Goal: Find specific page/section: Find specific page/section

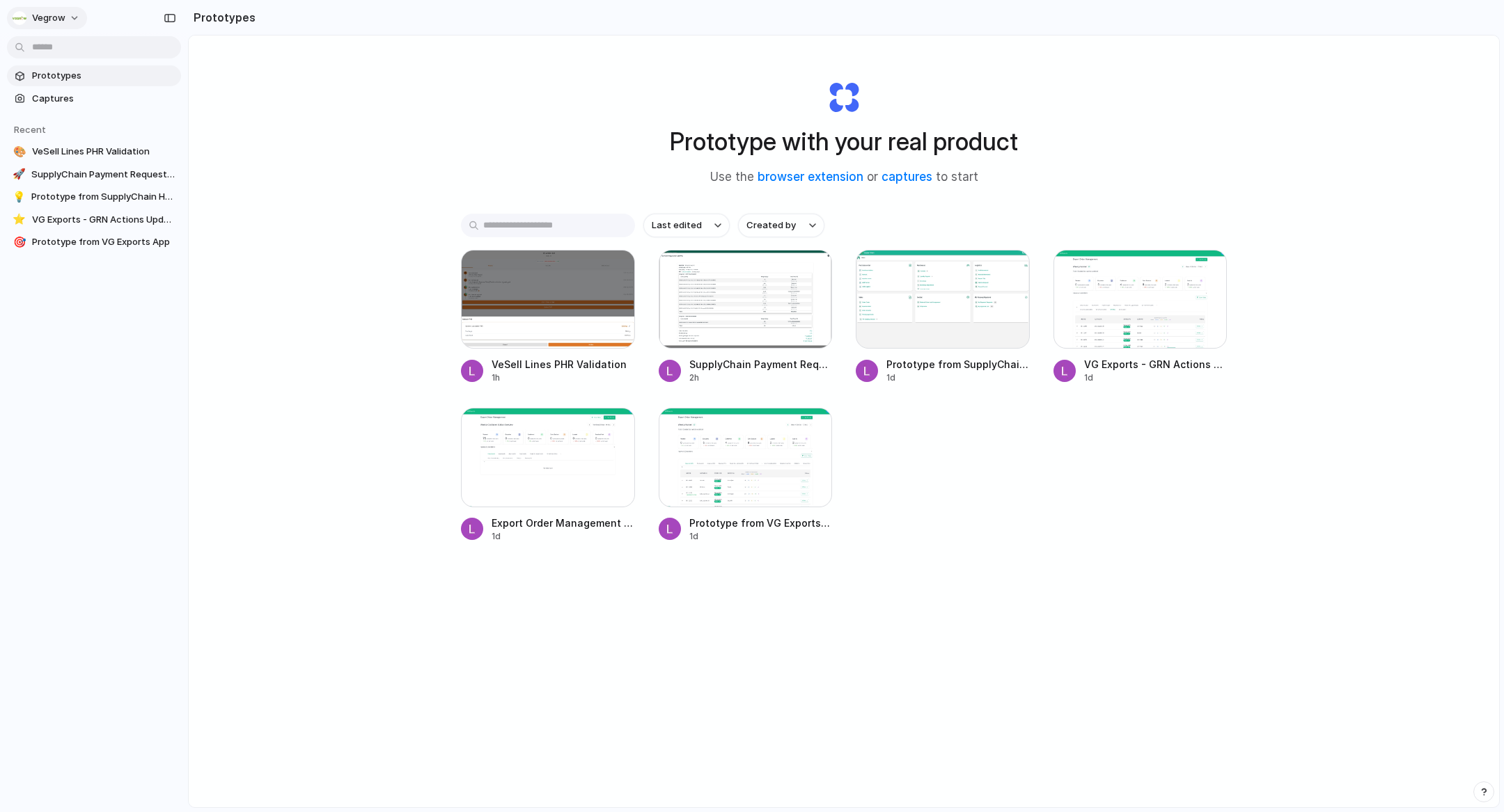
click at [52, 16] on span "Vegrow" at bounding box center [49, 18] width 34 height 14
click at [326, 525] on div "Settings Invite members Change theme Sign out" at bounding box center [752, 406] width 1504 height 812
click at [116, 91] on link "Captures" at bounding box center [94, 99] width 174 height 21
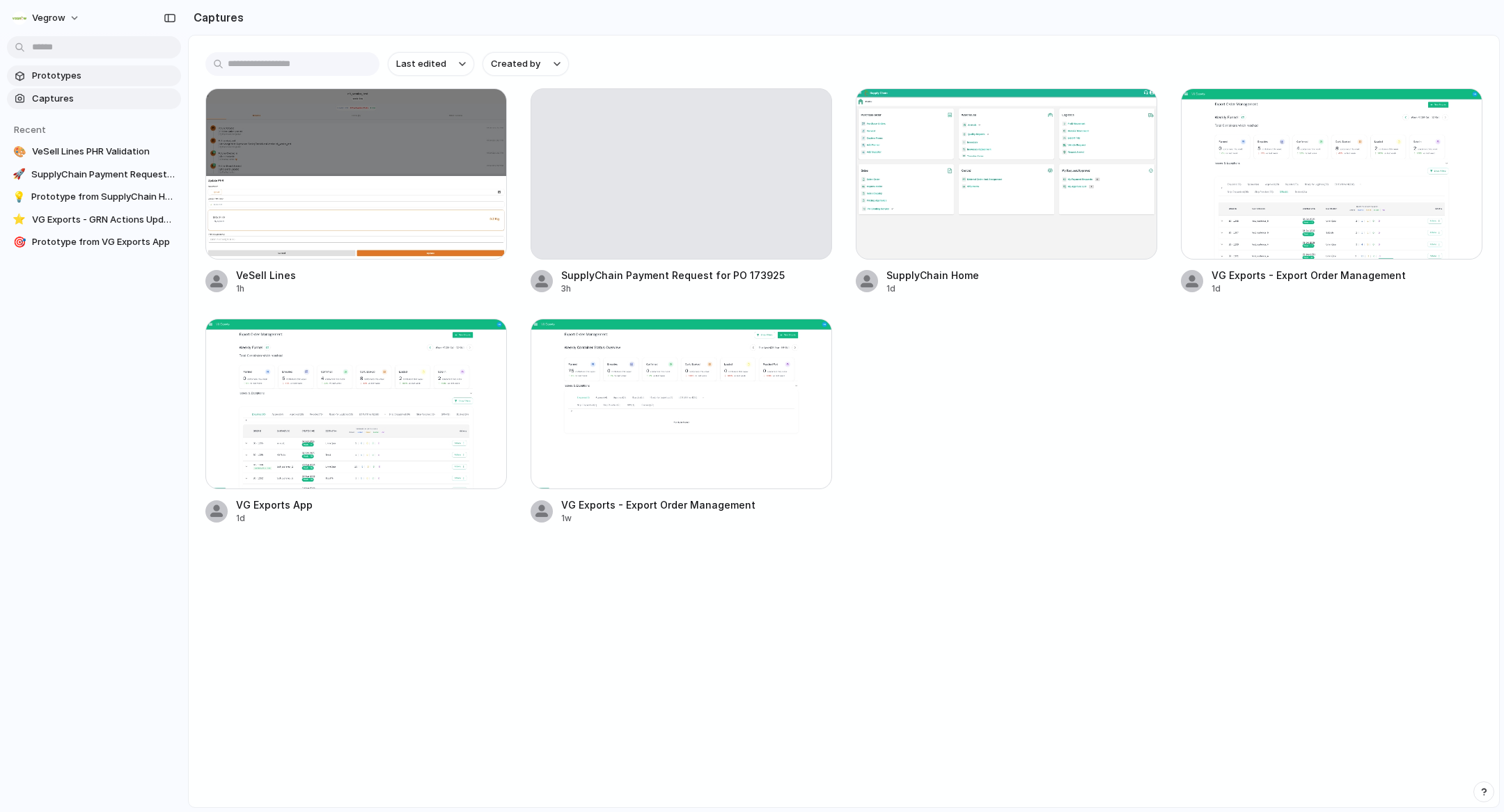
click at [68, 77] on span "Prototypes" at bounding box center [103, 76] width 143 height 14
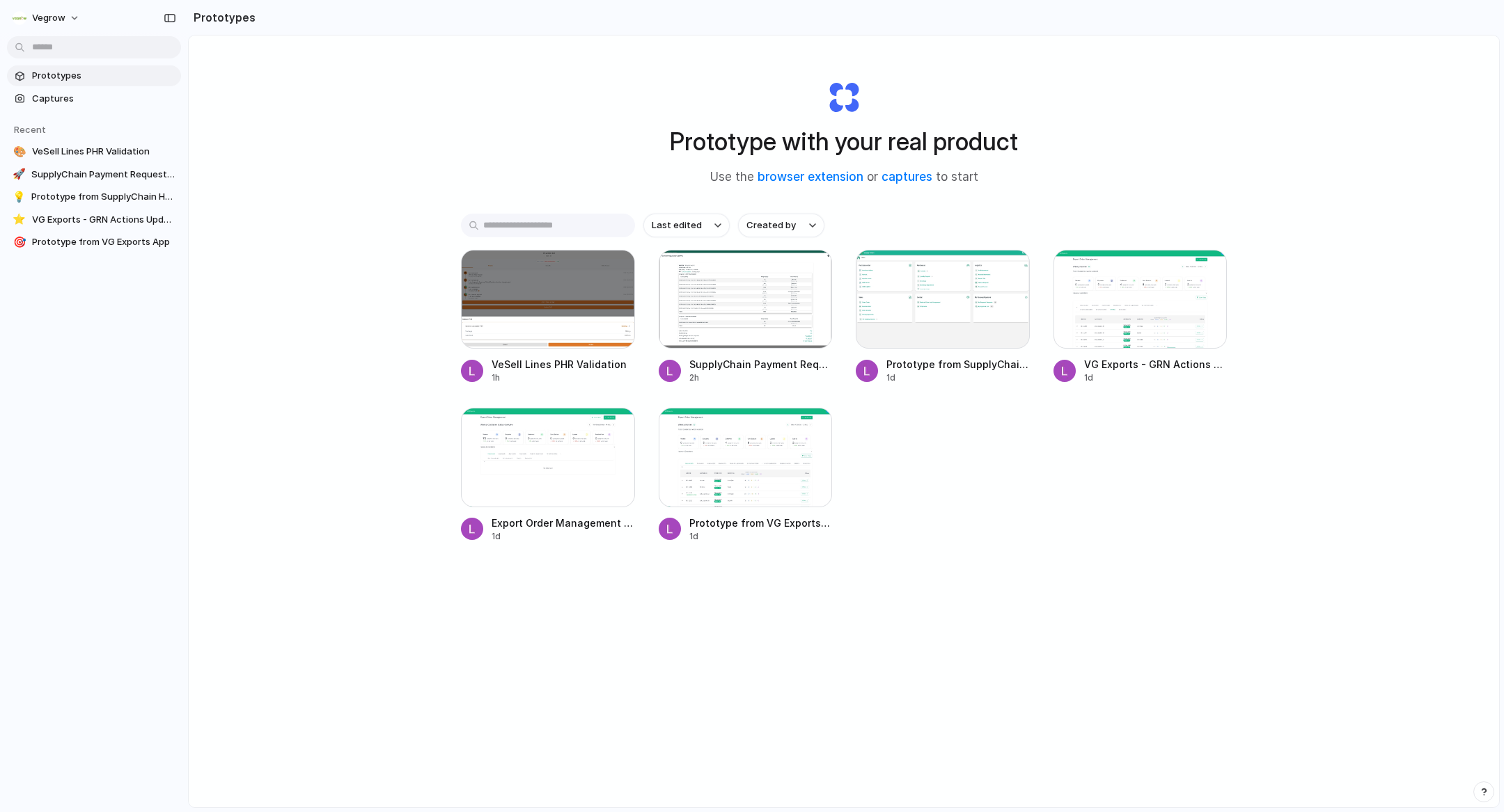
click at [75, 111] on section "Recent 🎨 VeSell Lines PHR Validation 🚀 SupplyChain Payment Request Adjustments …" at bounding box center [94, 182] width 188 height 144
click at [67, 100] on span "Captures" at bounding box center [103, 99] width 143 height 14
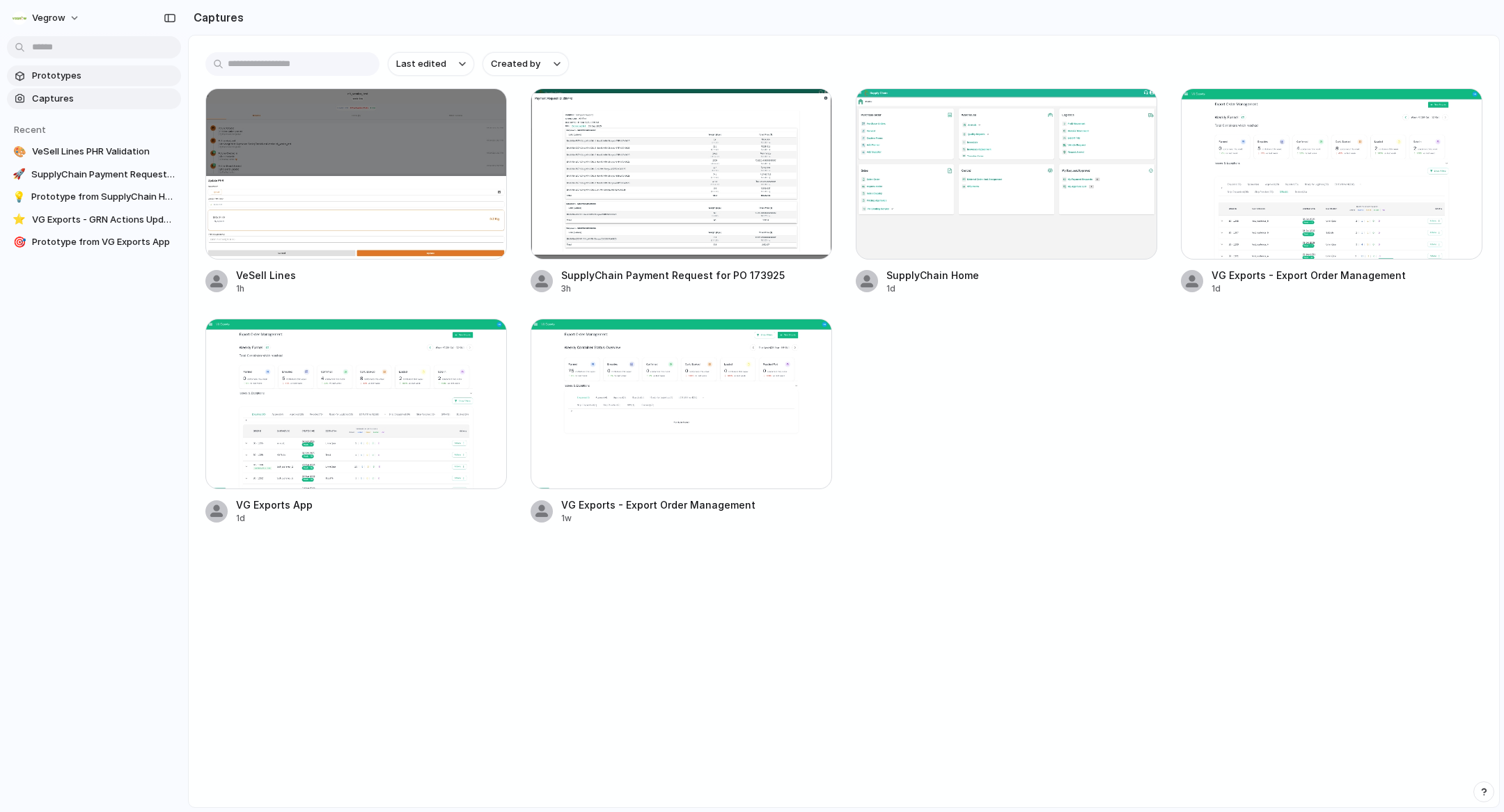
click at [61, 70] on span "Prototypes" at bounding box center [103, 76] width 143 height 14
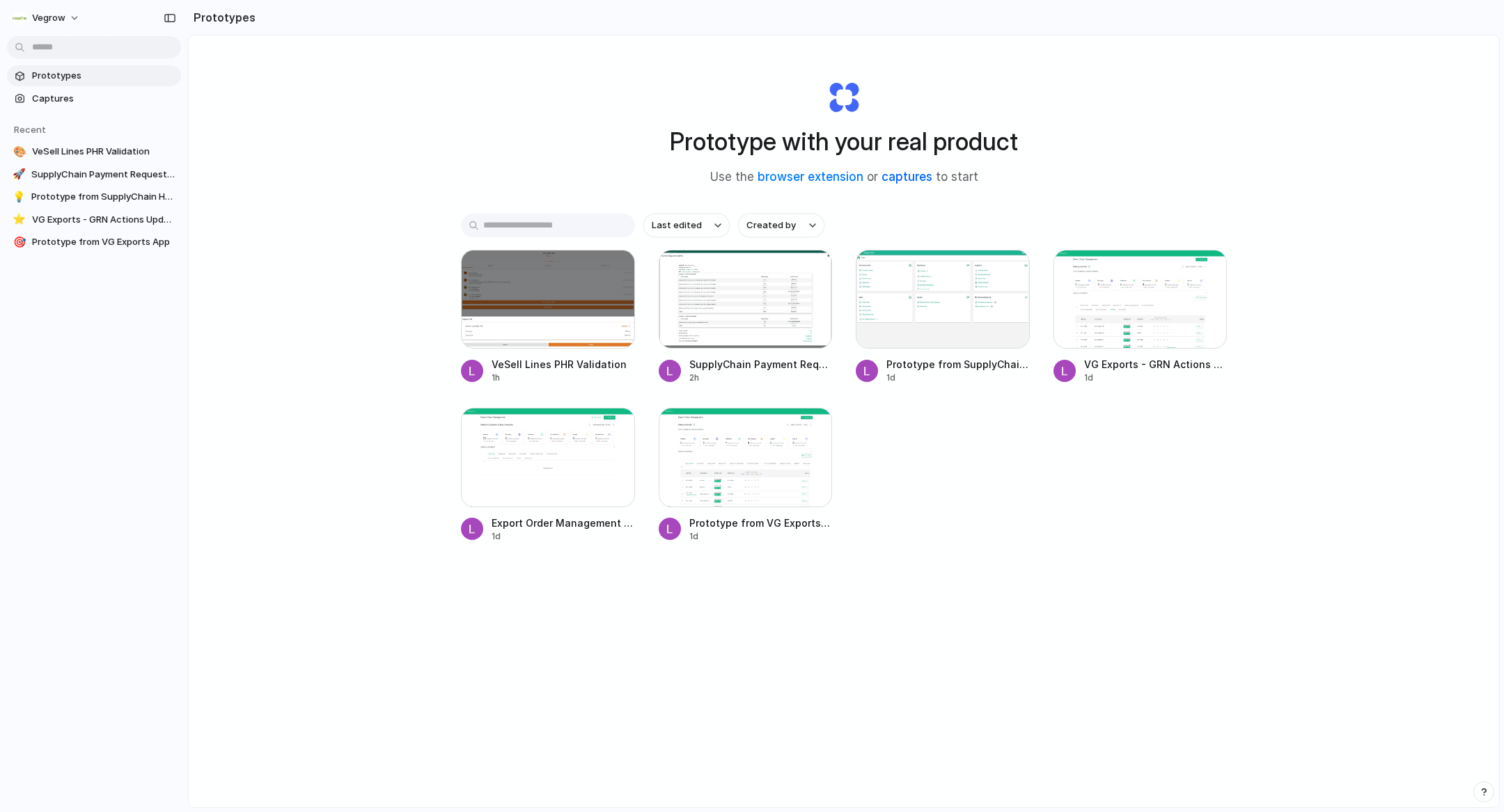
click at [911, 170] on link "captures" at bounding box center [907, 177] width 51 height 14
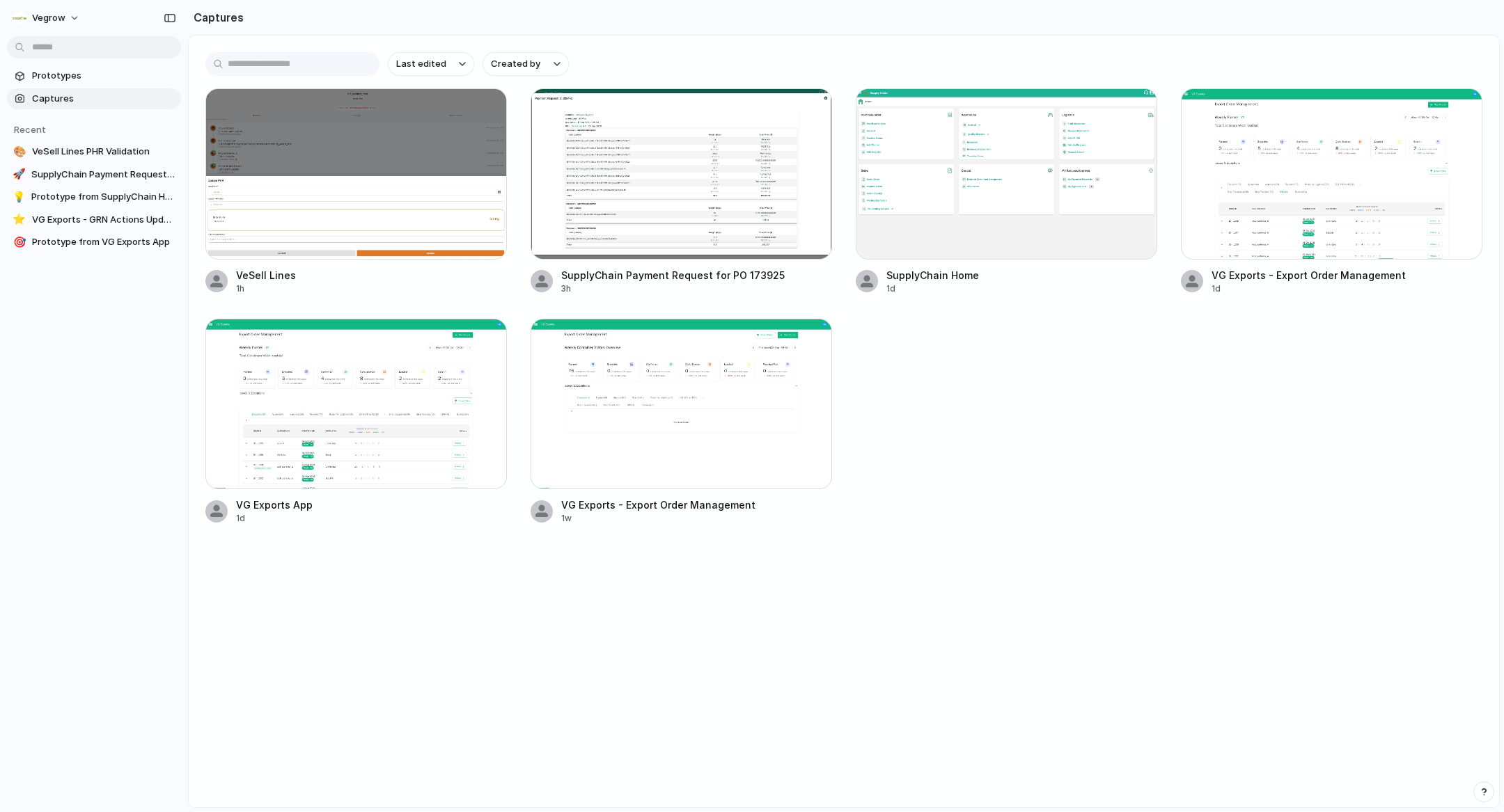
click at [334, 69] on input "text" at bounding box center [292, 64] width 174 height 24
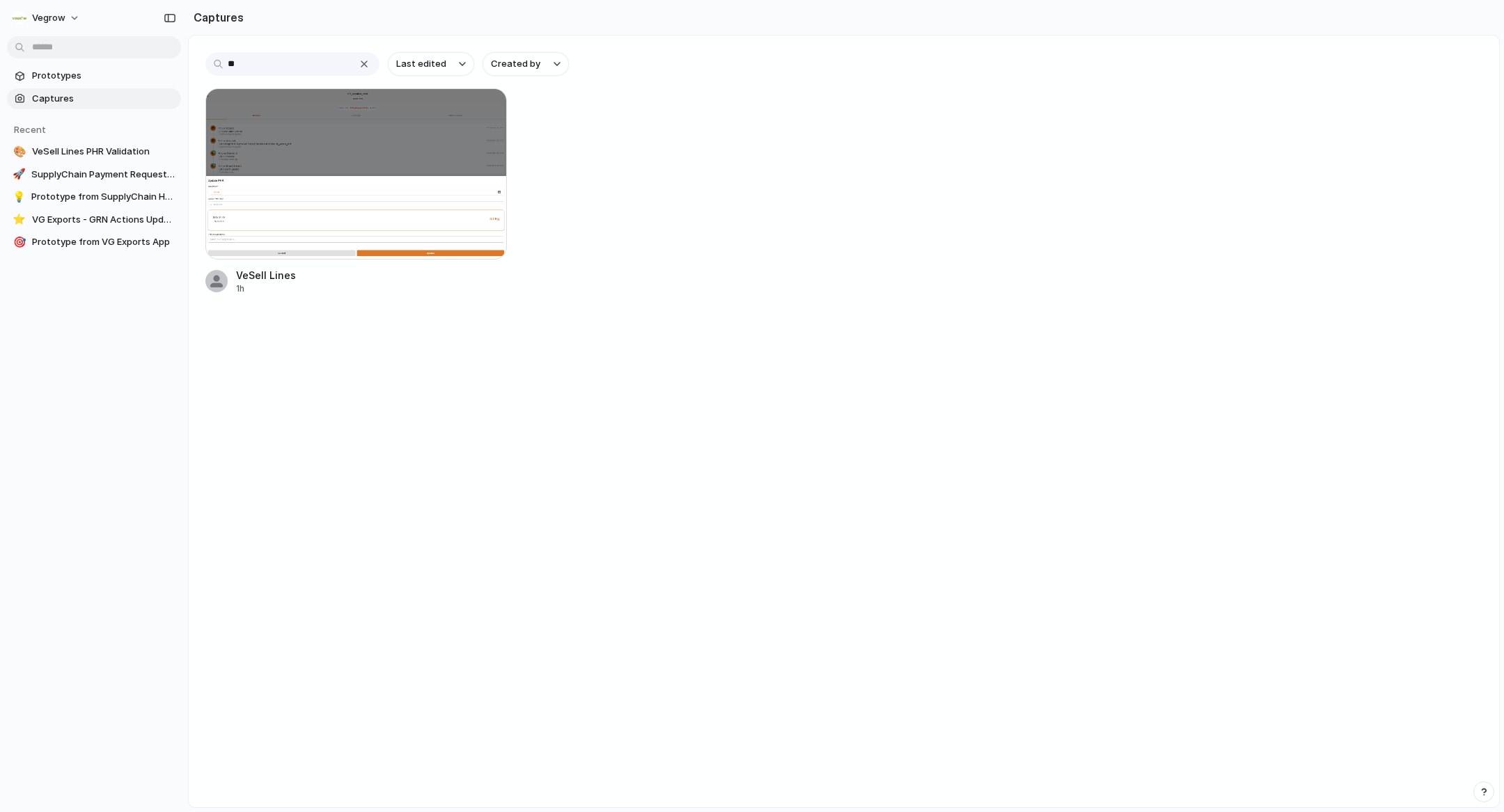
type input "*"
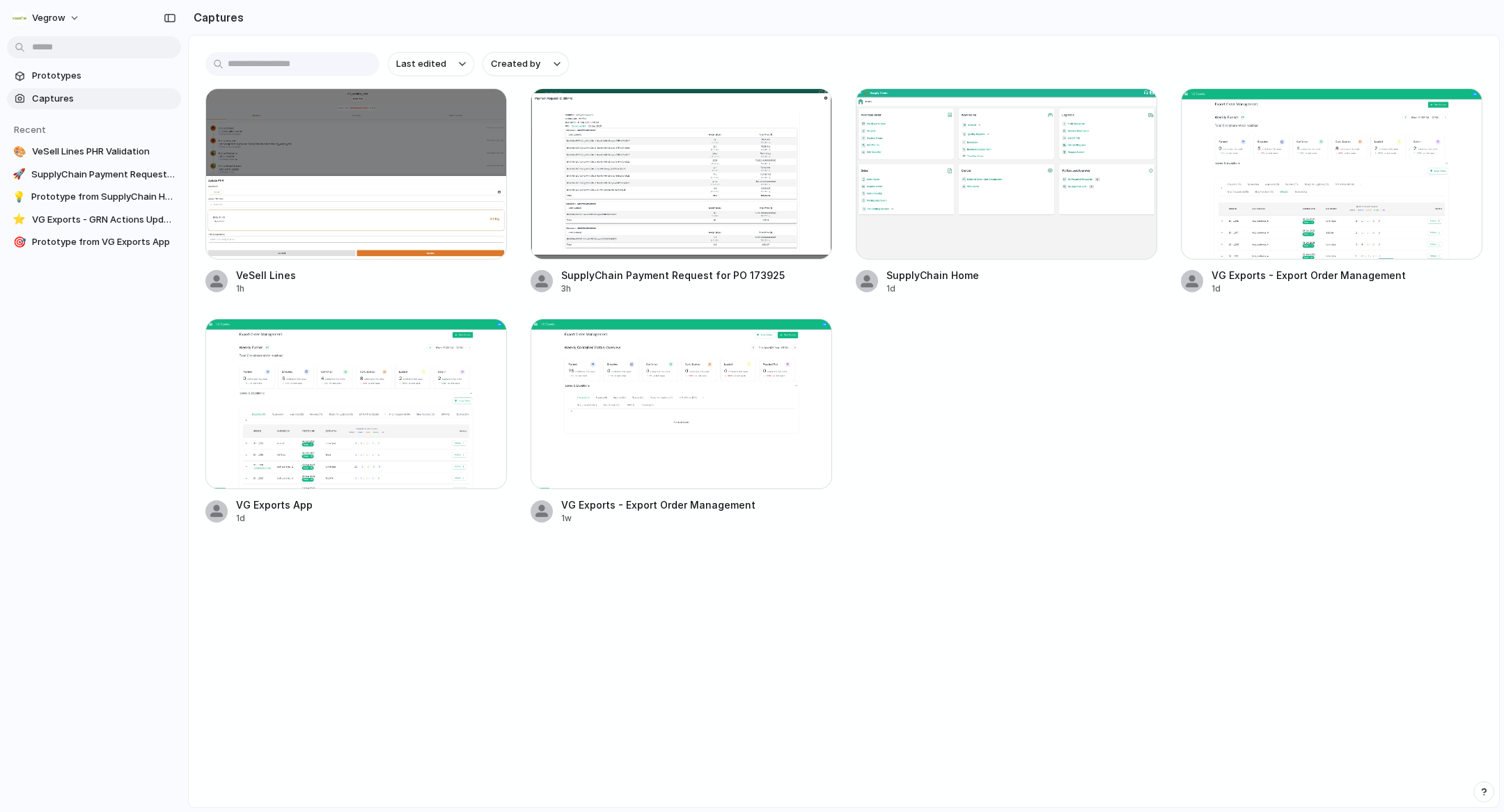
click at [845, 579] on main "Last edited Created by VeSell Lines 1h SupplyChain Payment Request for PO 17392…" at bounding box center [844, 422] width 1312 height 774
click at [64, 78] on span "Prototypes" at bounding box center [103, 76] width 143 height 14
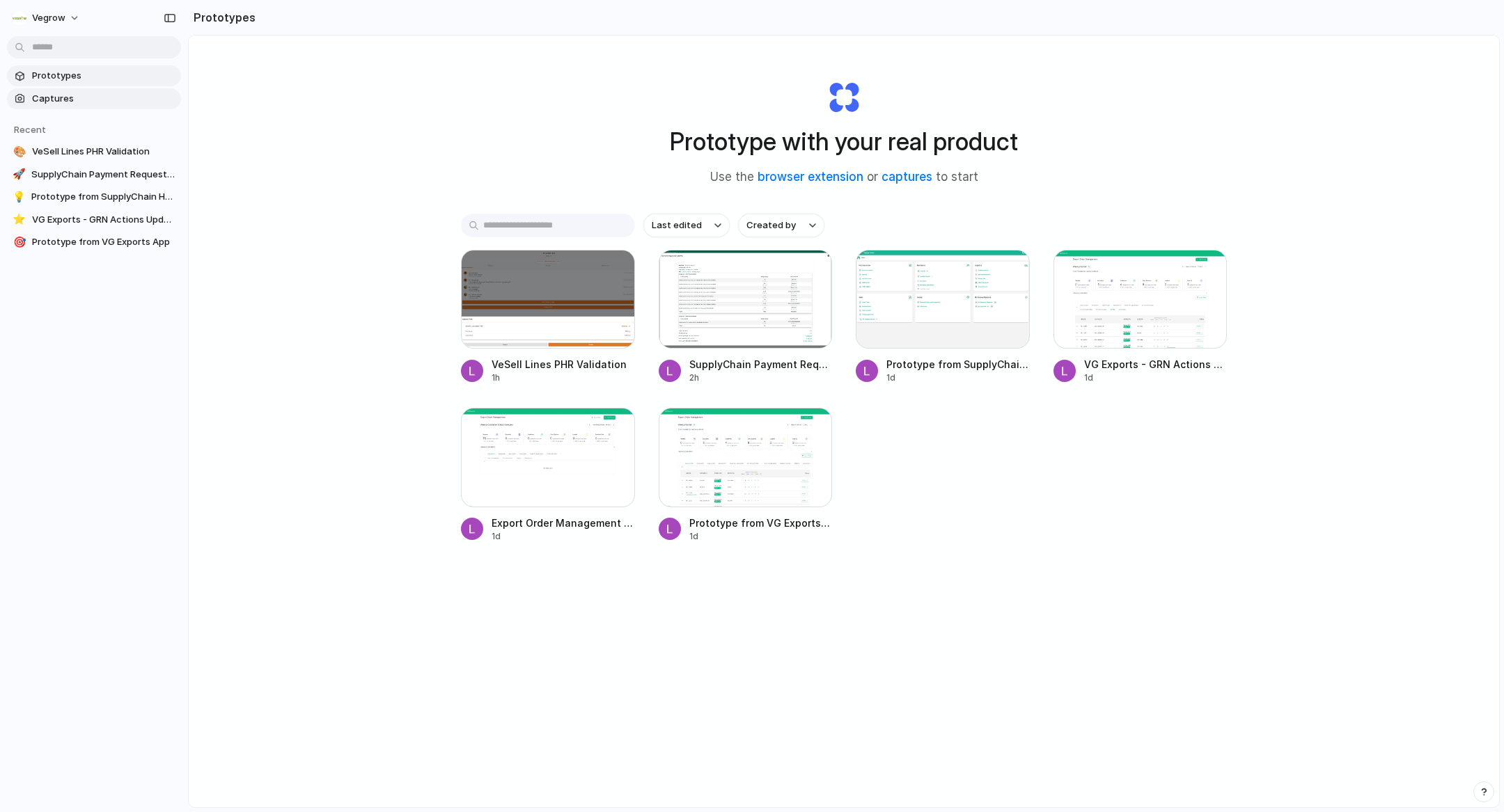
click at [73, 105] on span "Captures" at bounding box center [103, 99] width 143 height 14
